Goal: Task Accomplishment & Management: Manage account settings

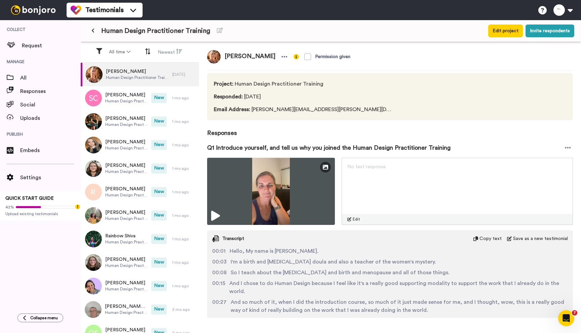
drag, startPoint x: 120, startPoint y: 32, endPoint x: 109, endPoint y: 33, distance: 10.8
click at [120, 32] on span "Human Design Practitioner Training" at bounding box center [155, 30] width 109 height 9
click at [94, 30] on button at bounding box center [92, 31] width 11 height 12
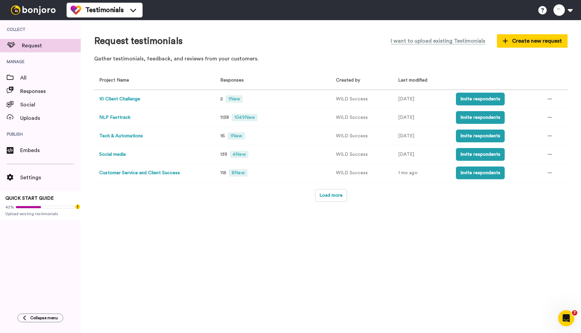
click at [119, 117] on button "NLP Fasttrack" at bounding box center [114, 117] width 31 height 7
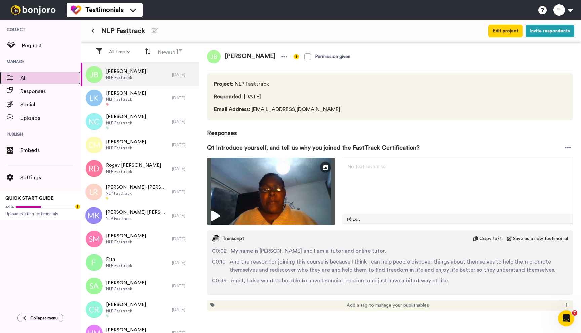
click at [43, 75] on span "All" at bounding box center [50, 78] width 60 height 8
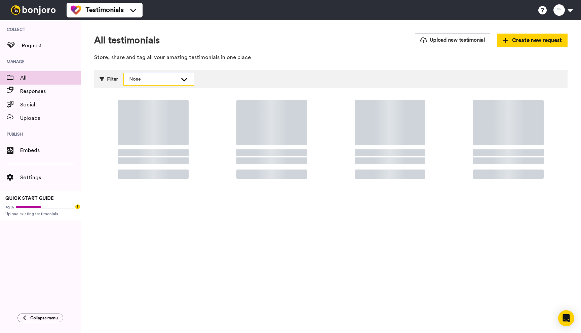
click at [162, 77] on div "None" at bounding box center [153, 79] width 48 height 7
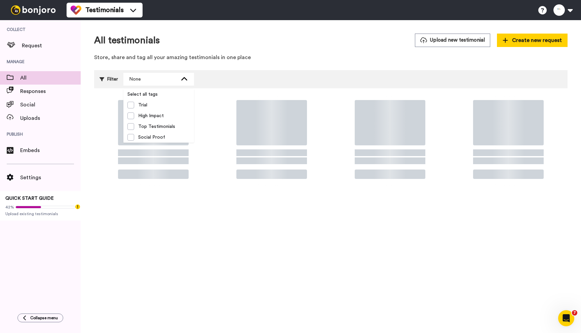
drag, startPoint x: 260, startPoint y: 43, endPoint x: 257, endPoint y: 50, distance: 7.1
click at [260, 44] on div "All testimonials Upload new testimonial Create new request" at bounding box center [330, 40] width 473 height 13
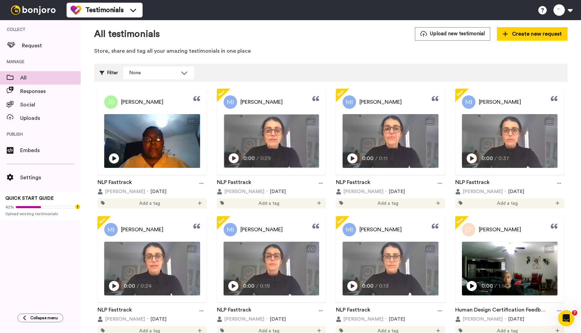
scroll to position [8, 0]
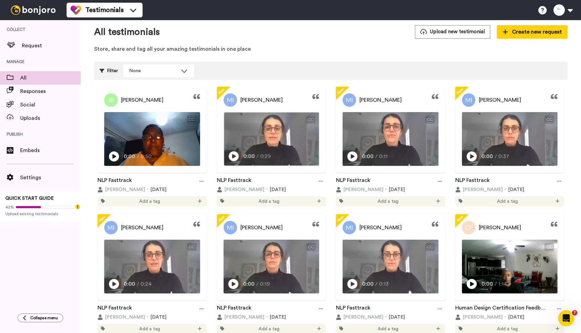
click at [231, 154] on icon "Play/Pause" at bounding box center [234, 156] width 10 height 13
click at [319, 180] on icon at bounding box center [321, 181] width 4 height 5
click at [319, 179] on icon at bounding box center [321, 181] width 4 height 5
click at [350, 152] on icon at bounding box center [353, 157] width 10 height 10
click at [261, 140] on video at bounding box center [271, 139] width 95 height 53
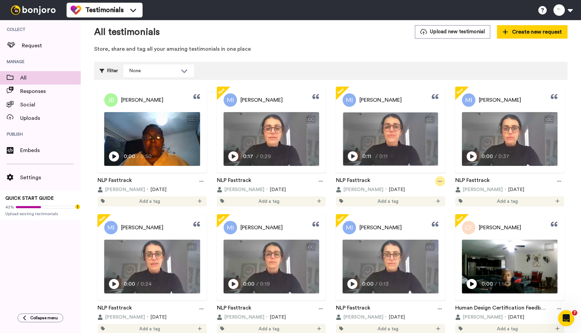
click at [435, 179] on div at bounding box center [440, 181] width 10 height 10
click at [415, 195] on span "Edit thumbnail" at bounding box center [428, 193] width 30 height 7
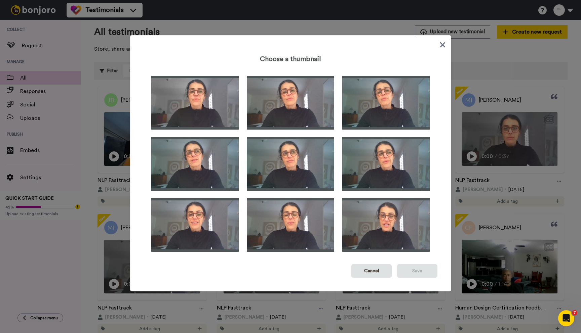
click at [441, 46] on icon at bounding box center [442, 44] width 5 height 5
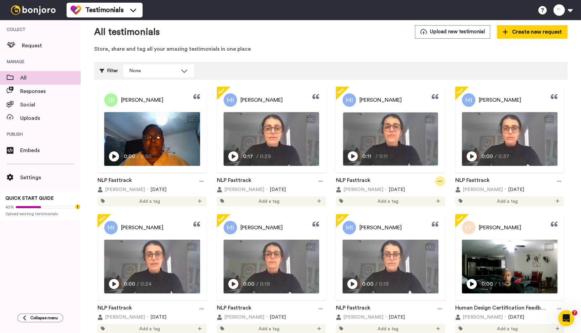
click at [435, 178] on div at bounding box center [440, 181] width 10 height 10
click at [420, 208] on span "Edit" at bounding box center [418, 205] width 9 height 7
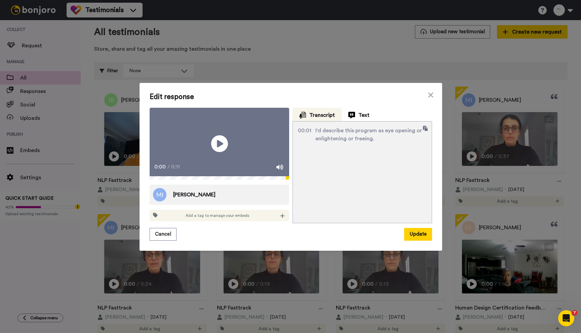
click at [153, 218] on icon at bounding box center [155, 215] width 5 height 5
drag, startPoint x: 231, startPoint y: 221, endPoint x: 270, endPoint y: 219, distance: 38.7
click at [233, 218] on span "Add a tag to manage your embeds" at bounding box center [218, 215] width 64 height 5
click at [280, 218] on icon at bounding box center [282, 216] width 4 height 4
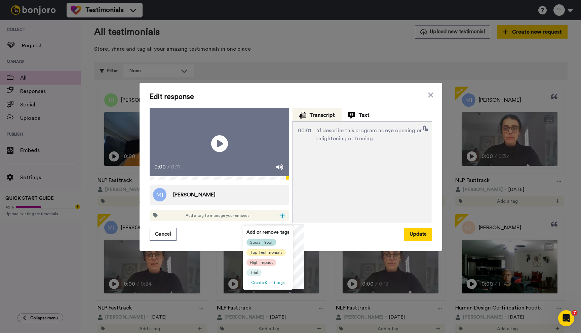
click at [263, 244] on span "Social Proof" at bounding box center [261, 242] width 23 height 5
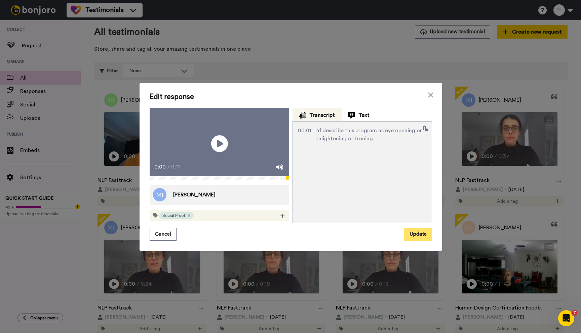
click at [416, 239] on button "Update" at bounding box center [418, 234] width 28 height 13
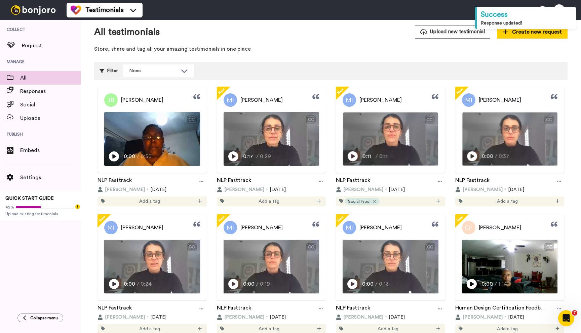
click at [470, 155] on icon "Play/Pause" at bounding box center [472, 156] width 10 height 13
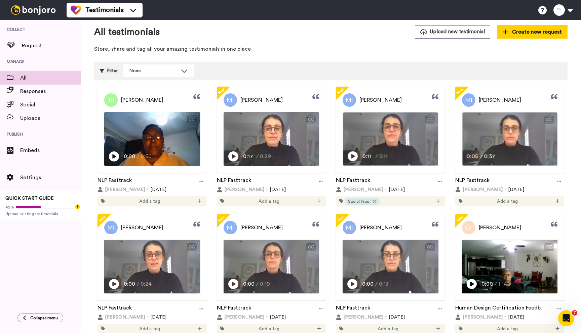
click at [469, 153] on span "0:05" at bounding box center [472, 156] width 12 height 8
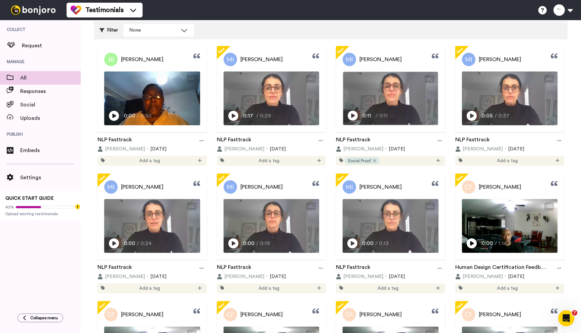
scroll to position [60, 0]
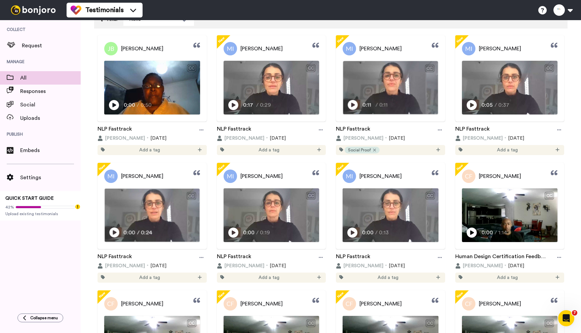
click at [115, 234] on icon at bounding box center [114, 233] width 10 height 10
click at [113, 231] on span "0:04" at bounding box center [115, 233] width 12 height 8
click at [467, 231] on icon "Play/Pause" at bounding box center [472, 233] width 10 height 13
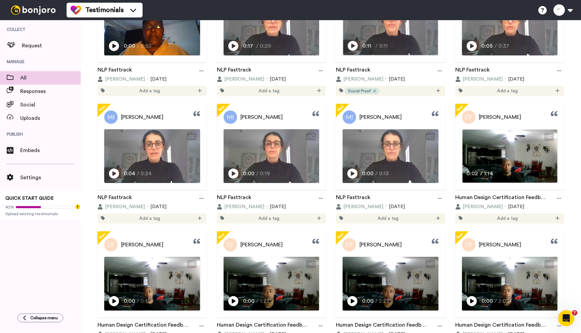
scroll to position [121, 0]
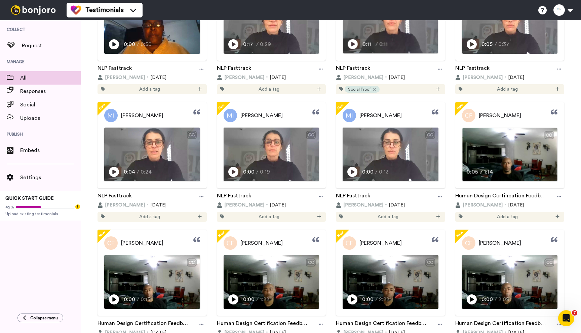
click at [468, 168] on span "0:05" at bounding box center [472, 172] width 12 height 8
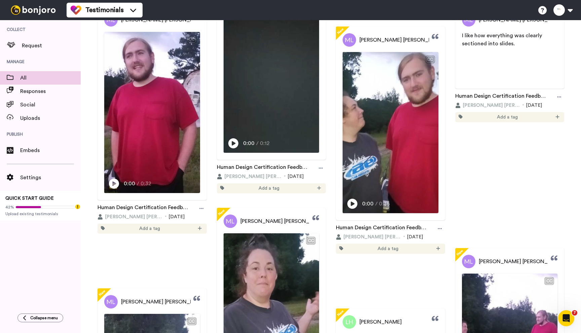
scroll to position [3814, 0]
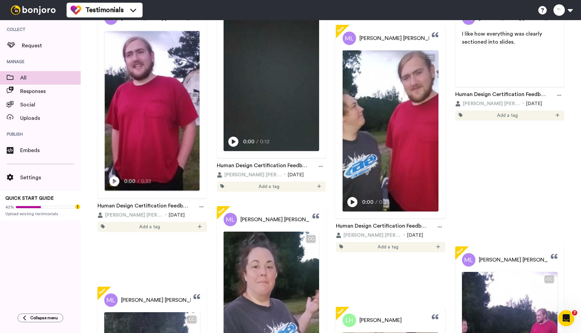
click at [113, 188] on icon "Play/Pause" at bounding box center [114, 181] width 10 height 13
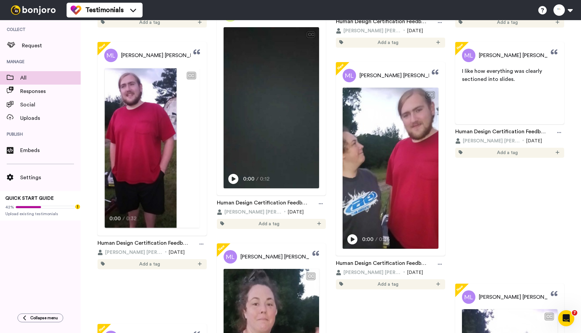
scroll to position [3769, 0]
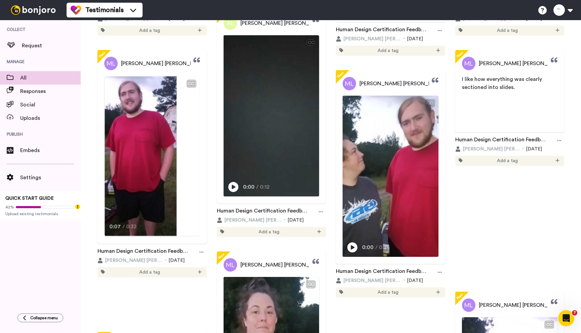
click at [137, 222] on div "I procrastinate a lot, but I can say I truly enjoyed finding what everyone else…" at bounding box center [152, 214] width 95 height 16
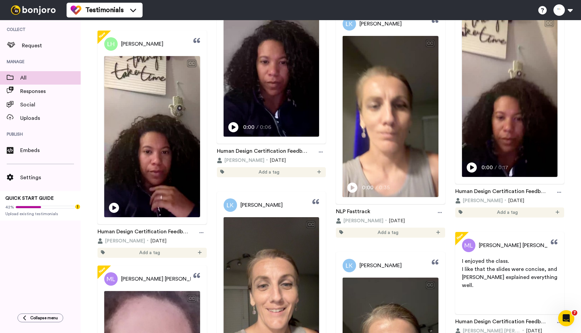
scroll to position [4250, 0]
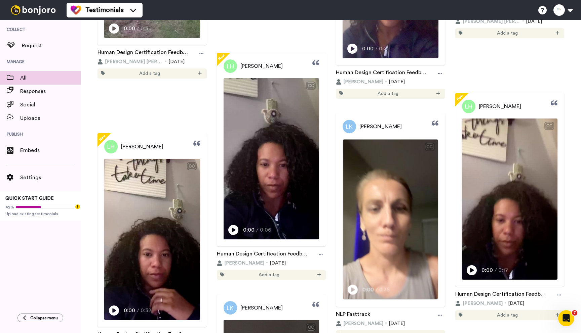
click at [348, 295] on icon at bounding box center [353, 290] width 10 height 10
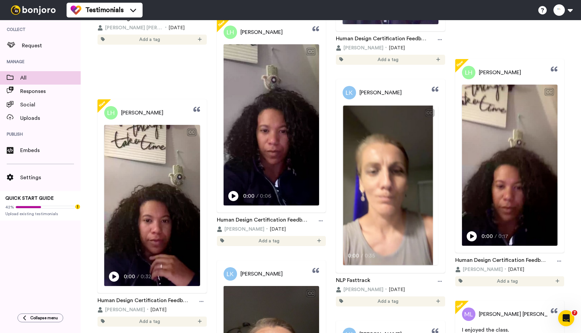
scroll to position [4287, 0]
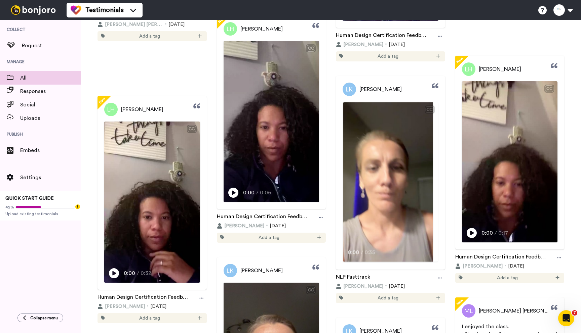
click at [388, 207] on video at bounding box center [388, 182] width 90 height 160
click at [370, 237] on video at bounding box center [388, 182] width 90 height 160
click at [347, 257] on span "0:00" at bounding box center [353, 253] width 12 height 8
click at [347, 258] on icon at bounding box center [352, 253] width 10 height 10
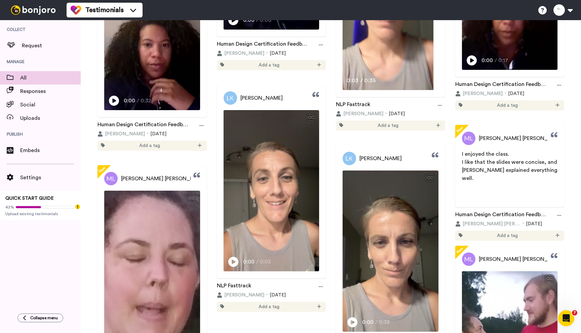
scroll to position [4481, 0]
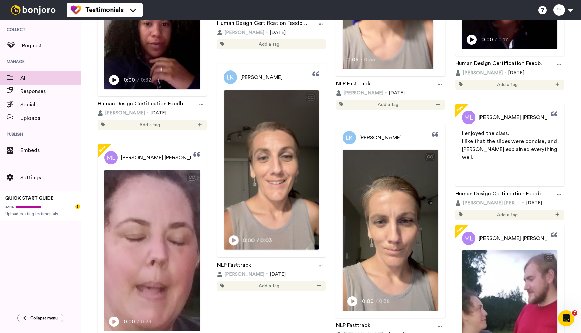
click at [230, 246] on icon at bounding box center [234, 241] width 10 height 10
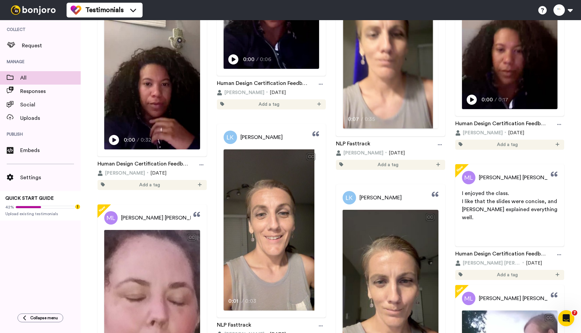
scroll to position [4347, 0]
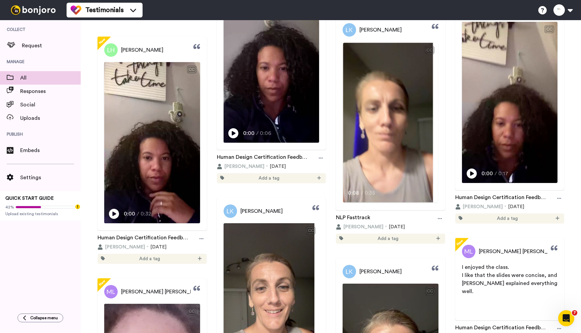
click at [376, 141] on video at bounding box center [388, 123] width 90 height 160
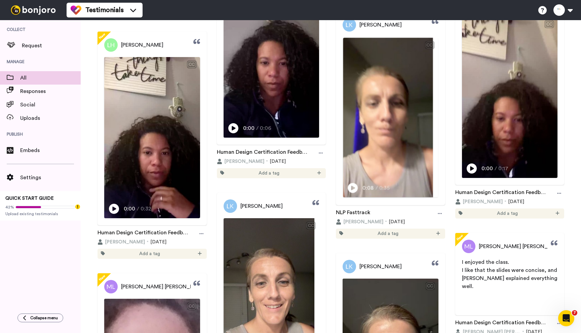
scroll to position [4516, 0]
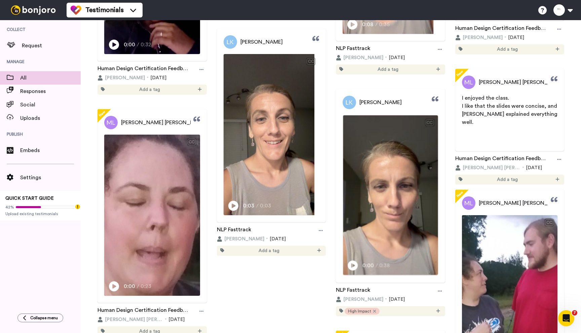
click at [352, 271] on icon at bounding box center [353, 266] width 10 height 10
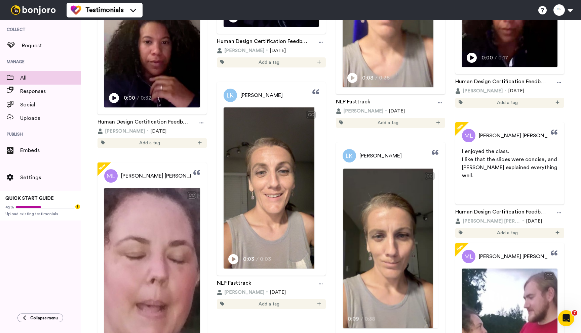
scroll to position [4522, 0]
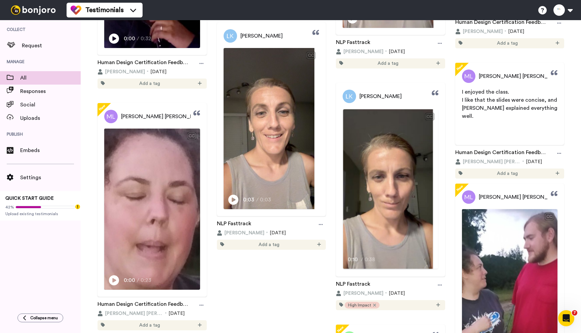
click at [382, 184] on video at bounding box center [388, 189] width 90 height 160
